Goal: Task Accomplishment & Management: Complete application form

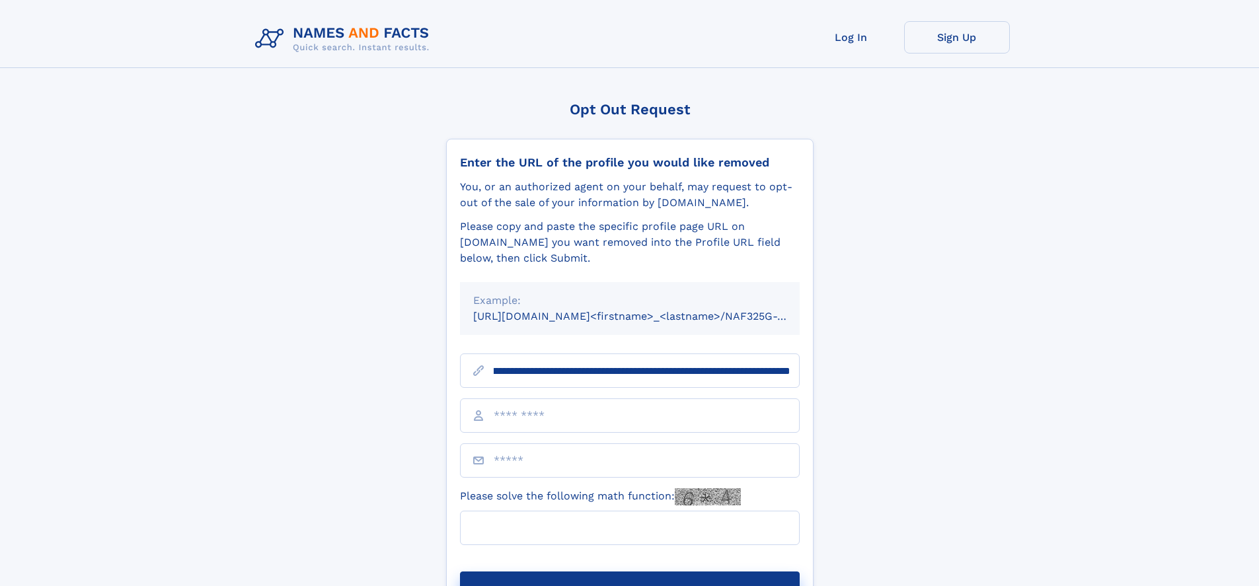
scroll to position [0, 170]
type input "**********"
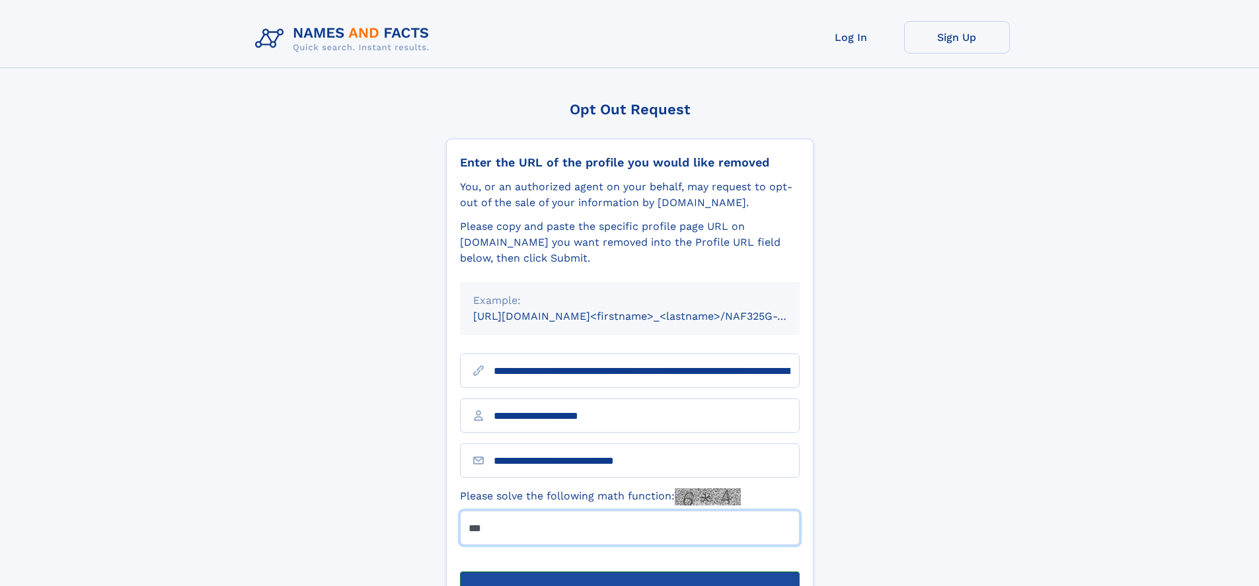
type input "***"
click at [629, 572] on button "Submit Opt Out Request" at bounding box center [630, 593] width 340 height 42
